Goal: Task Accomplishment & Management: Use online tool/utility

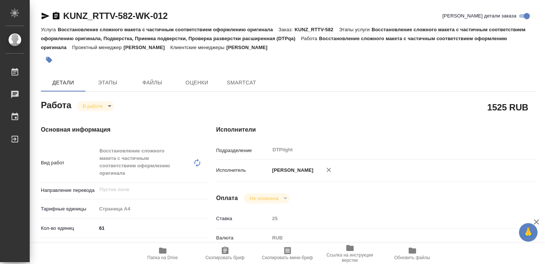
type textarea "x"
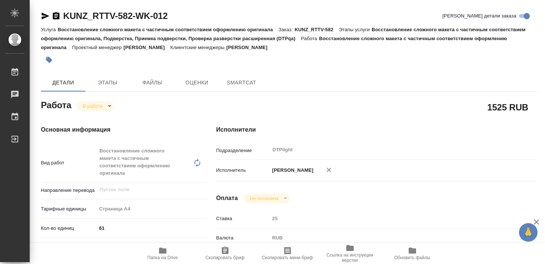
type textarea "x"
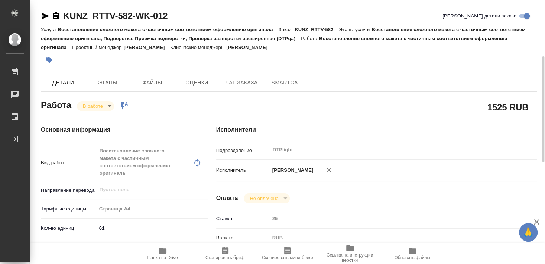
type textarea "x"
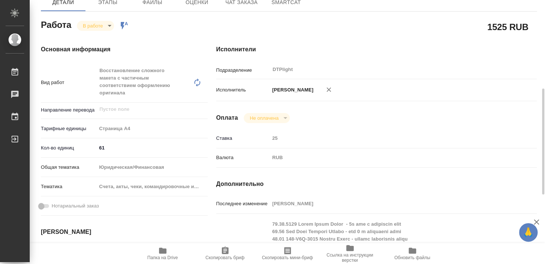
scroll to position [120, 0]
